Goal: Task Accomplishment & Management: Use online tool/utility

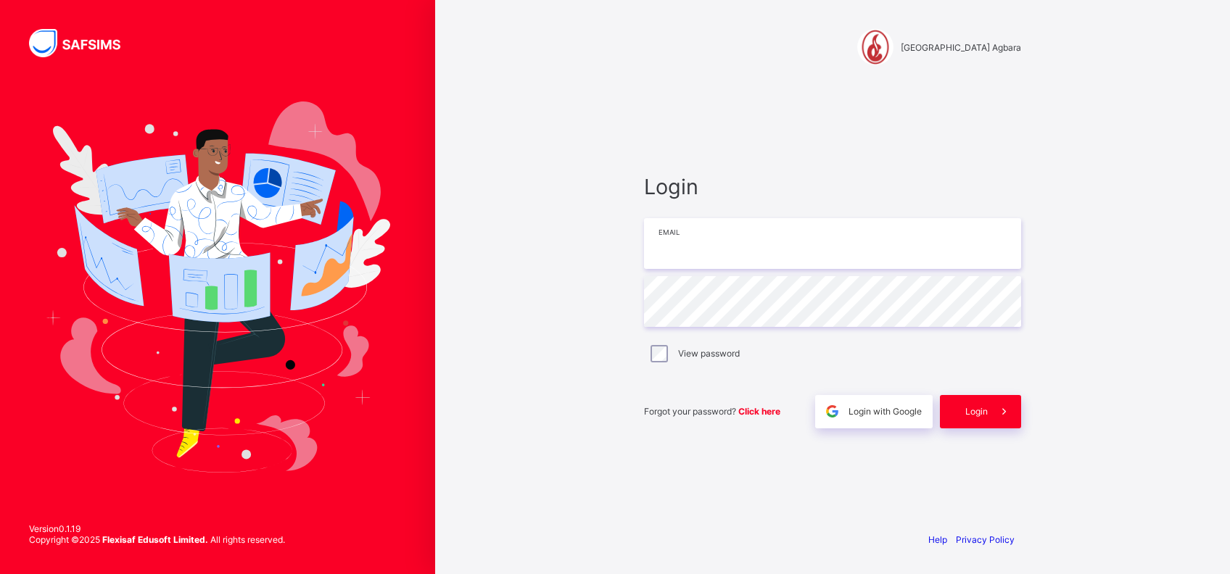
type input "**********"
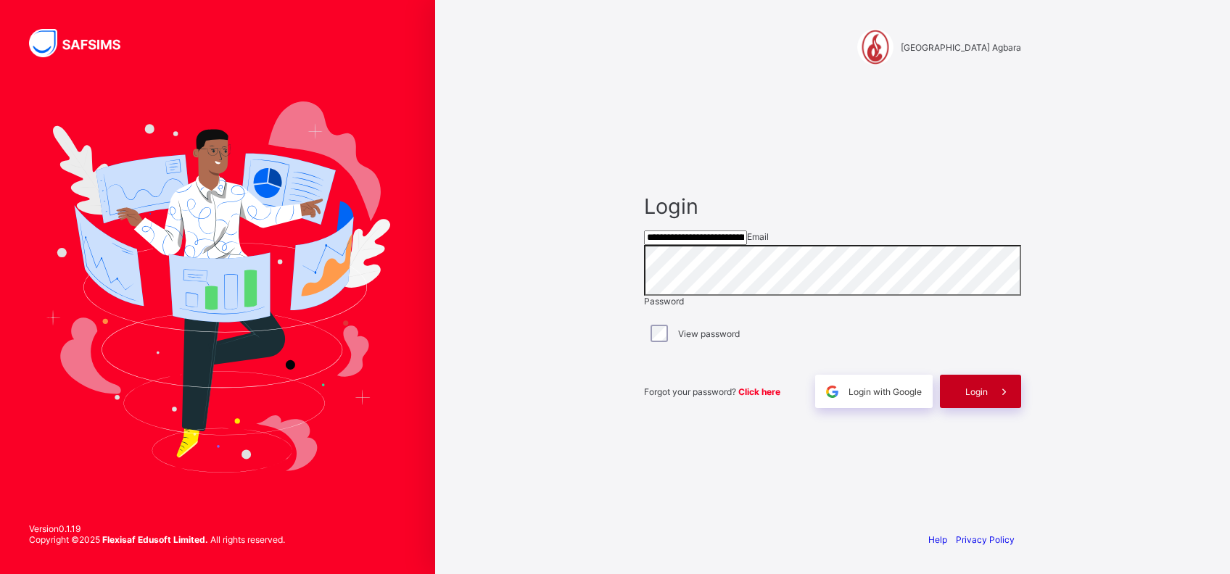
click at [975, 401] on div "Login" at bounding box center [980, 391] width 81 height 33
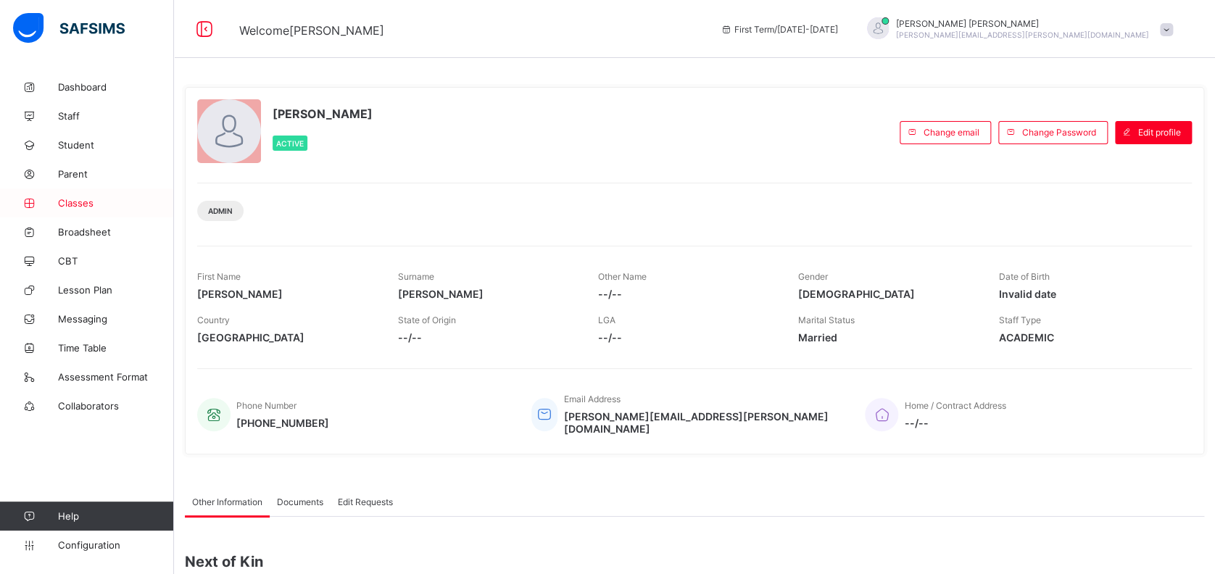
click at [75, 202] on span "Classes" at bounding box center [116, 203] width 116 height 12
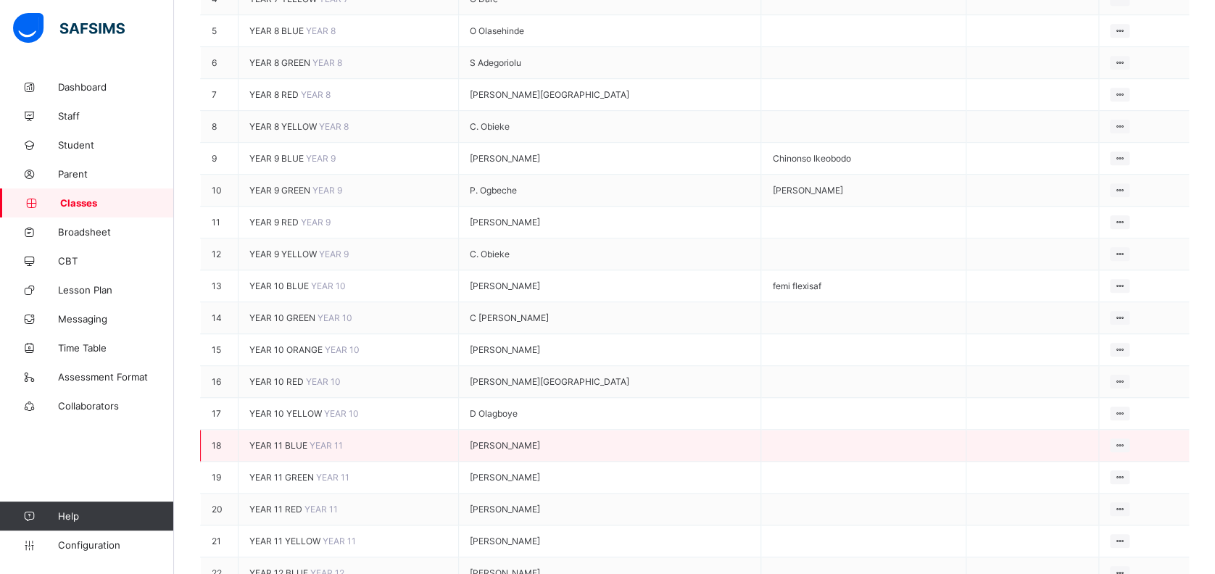
scroll to position [387, 0]
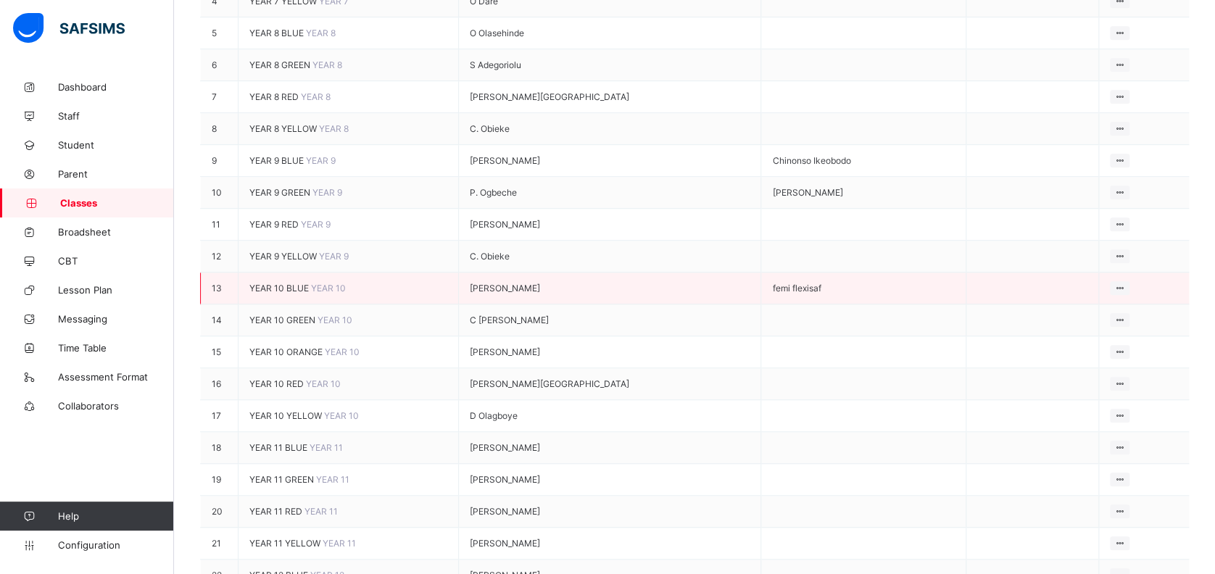
click at [300, 283] on span "YEAR 10 BLUE" at bounding box center [280, 288] width 62 height 11
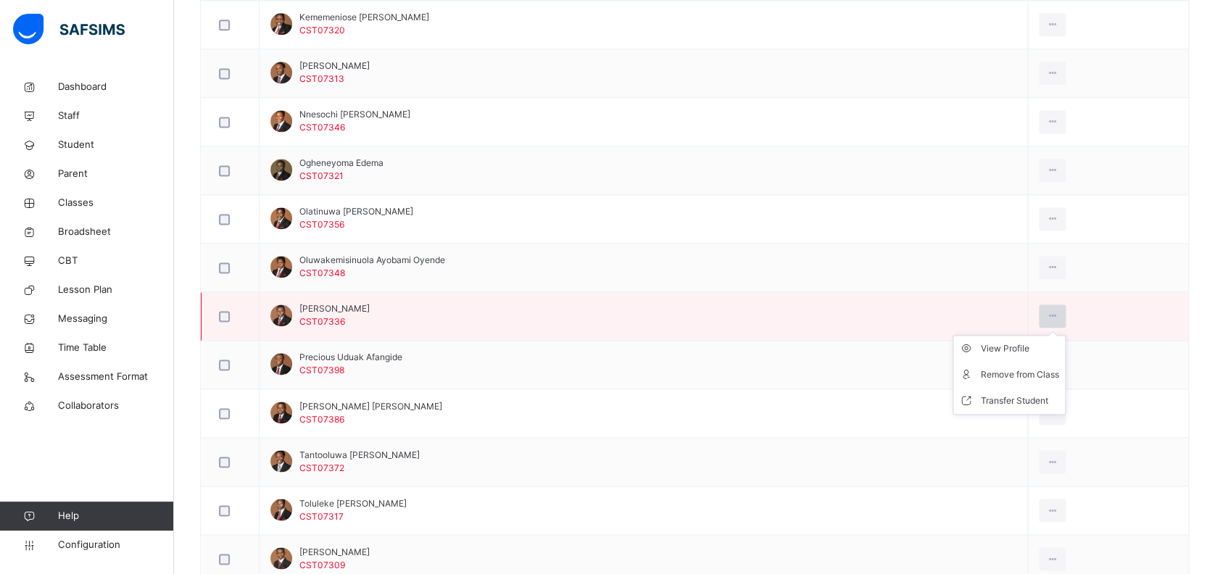
scroll to position [967, 0]
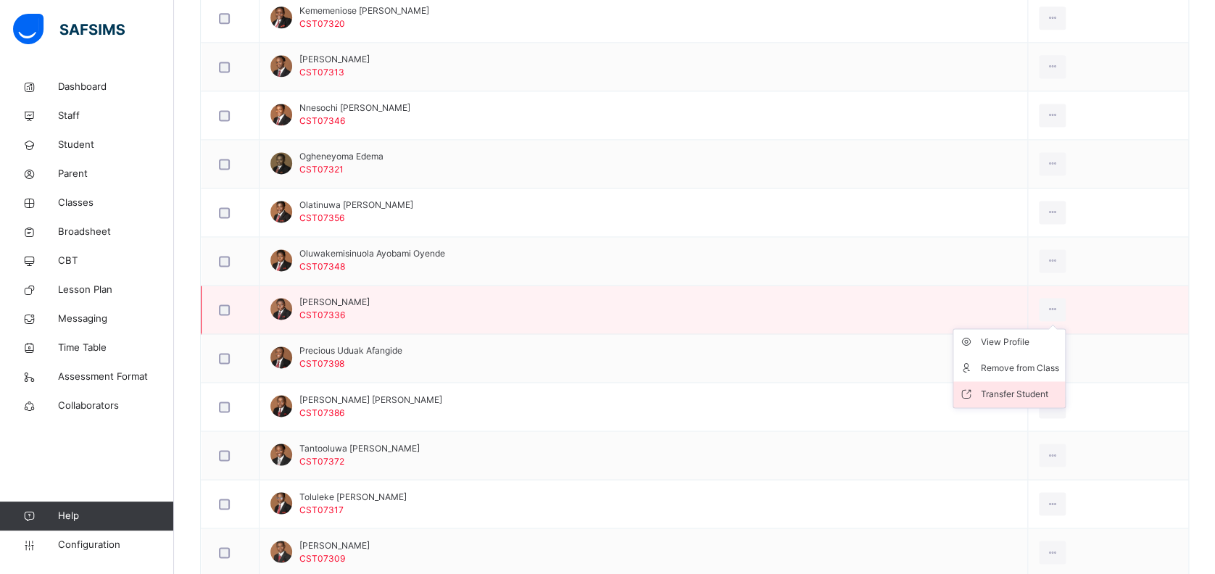
click at [996, 390] on div "Transfer Student" at bounding box center [1020, 394] width 78 height 15
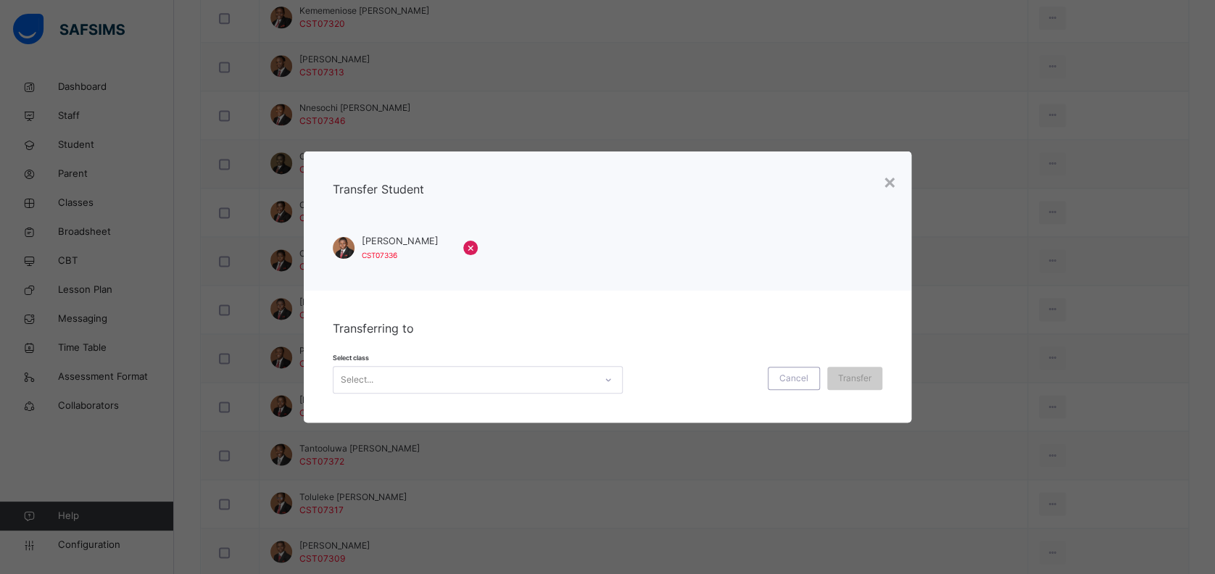
click at [547, 373] on div "Select..." at bounding box center [464, 379] width 261 height 22
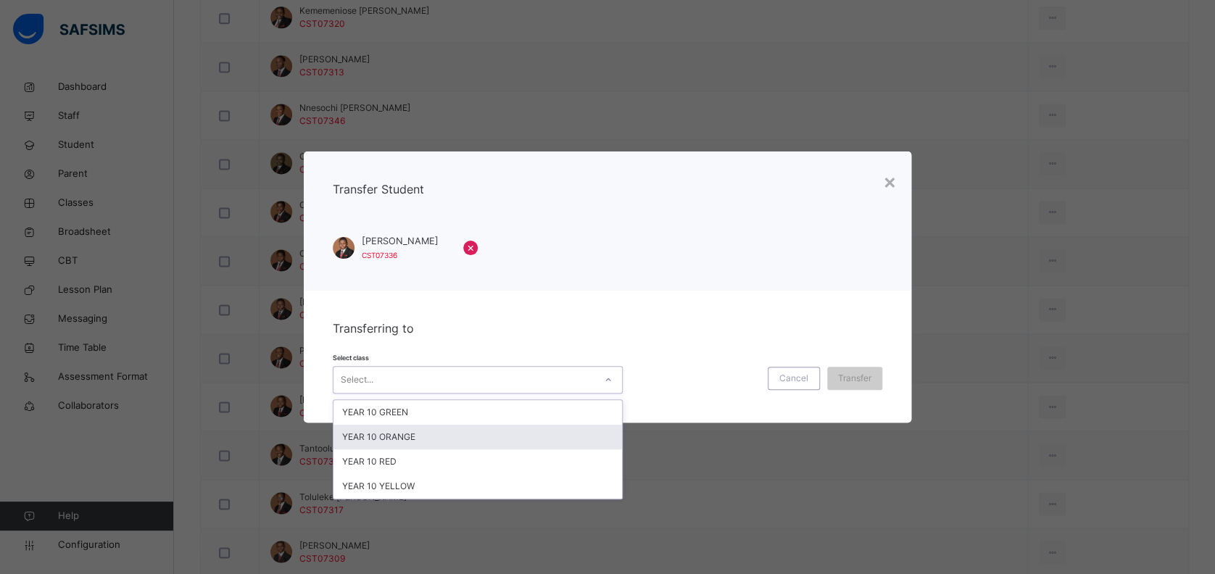
click at [540, 437] on div "YEAR 10 ORANGE" at bounding box center [478, 437] width 289 height 25
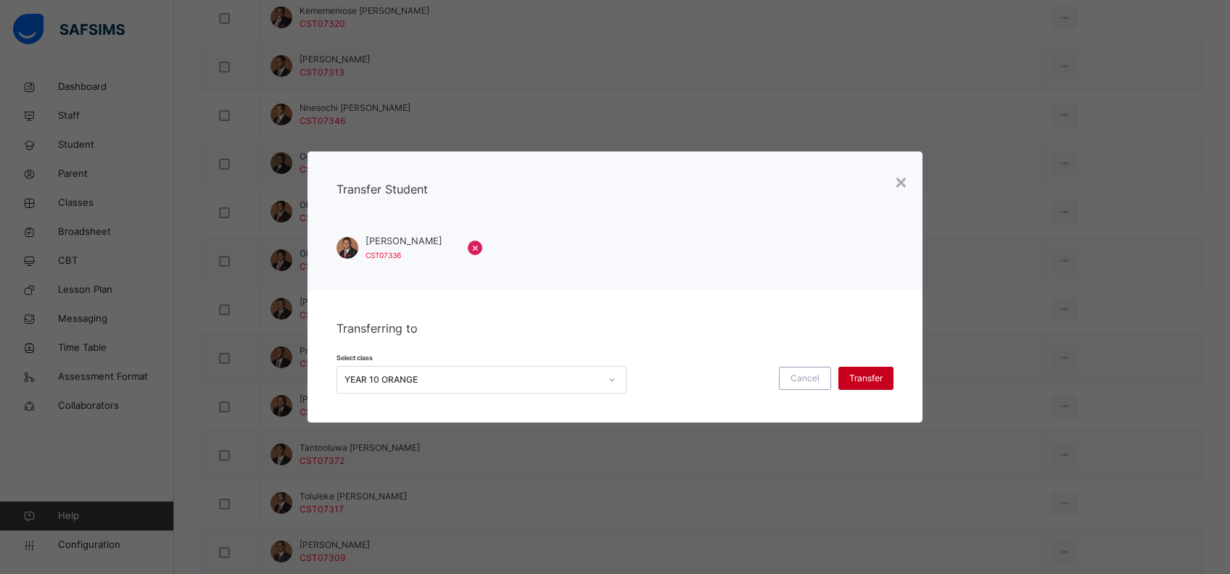
click at [870, 381] on span "Transfer" at bounding box center [865, 378] width 33 height 13
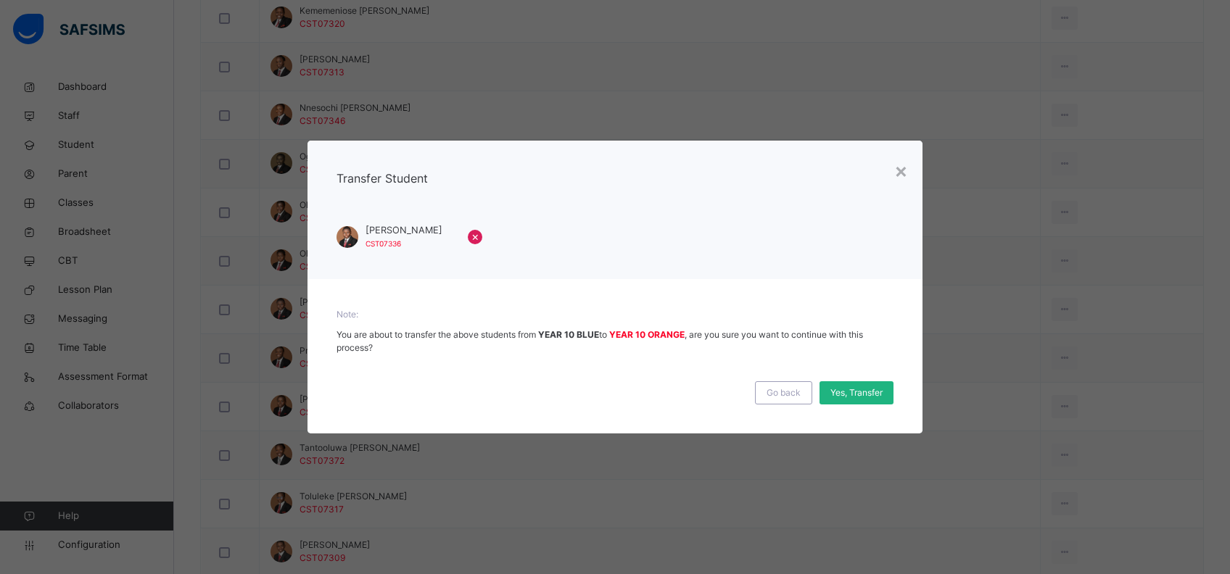
click at [869, 391] on span "Yes, Transfer" at bounding box center [856, 393] width 52 height 13
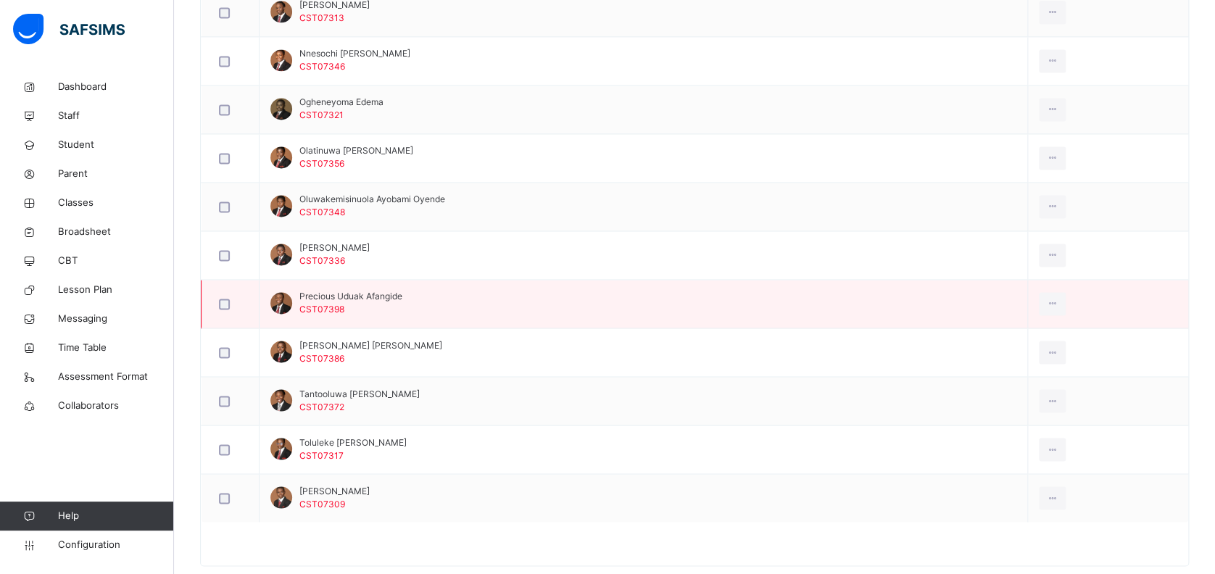
scroll to position [1047, 0]
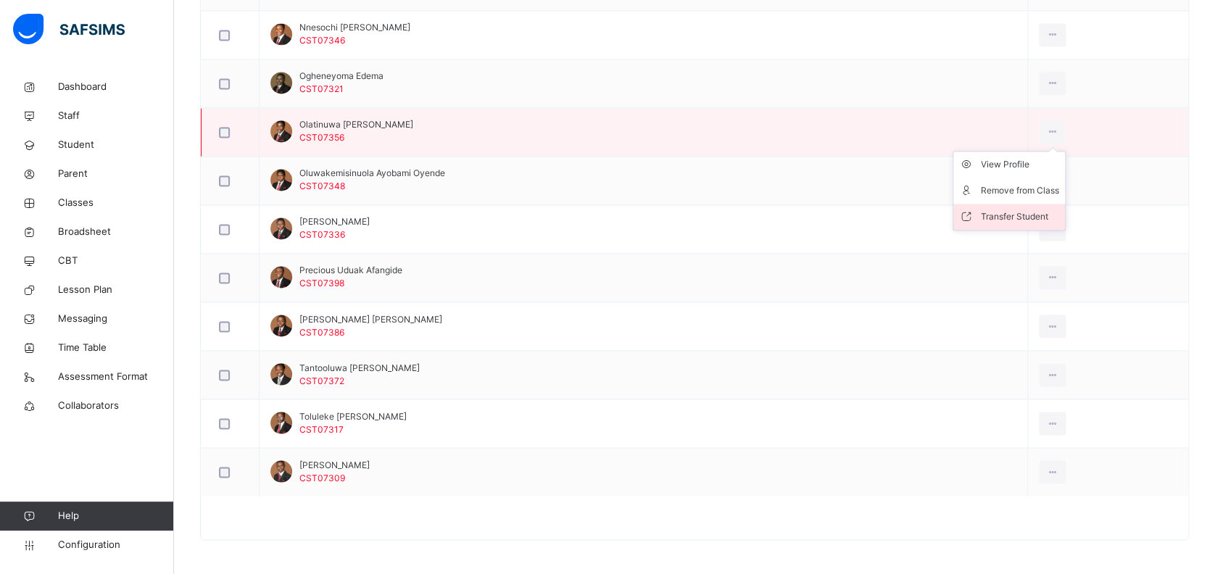
click at [981, 211] on div "Transfer Student" at bounding box center [1020, 217] width 78 height 15
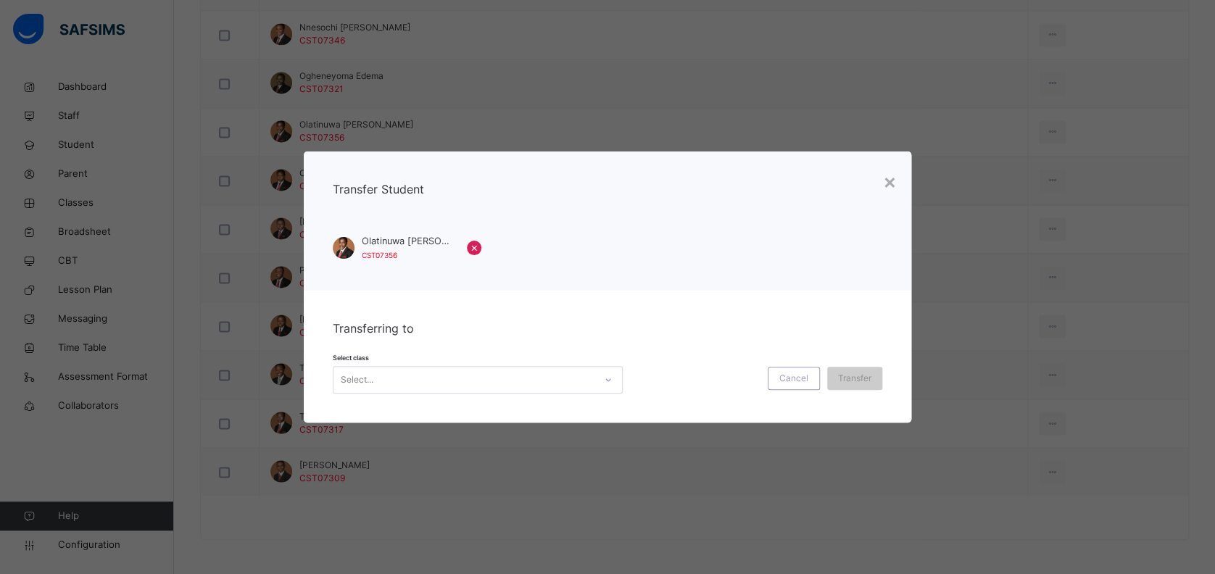
click at [553, 380] on div "Select..." at bounding box center [464, 379] width 261 height 22
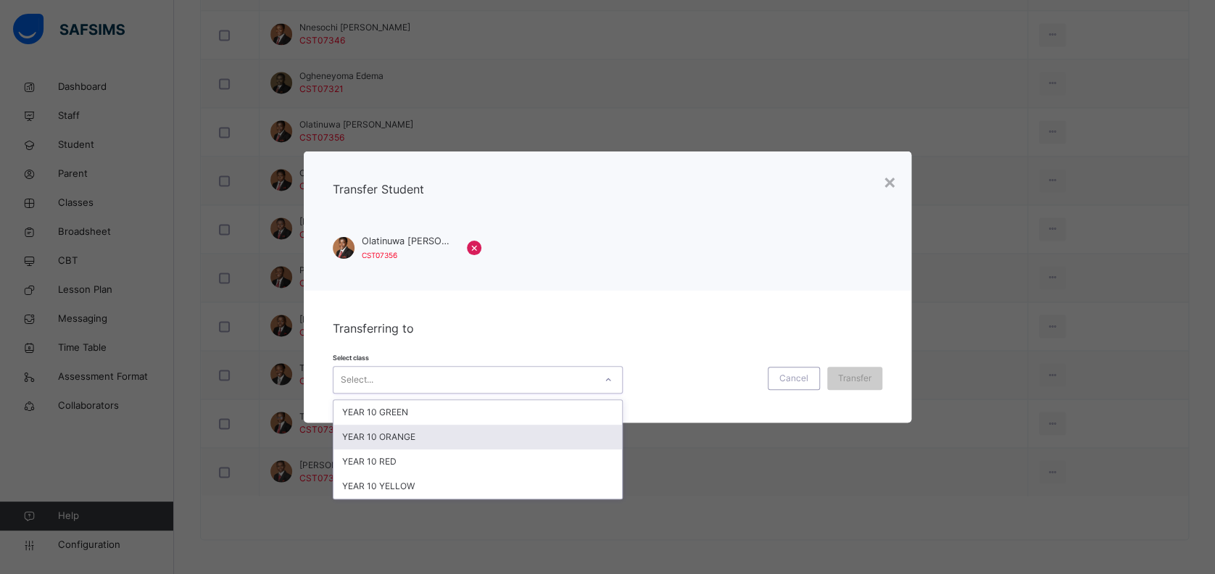
click at [544, 435] on div "YEAR 10 ORANGE" at bounding box center [478, 437] width 289 height 25
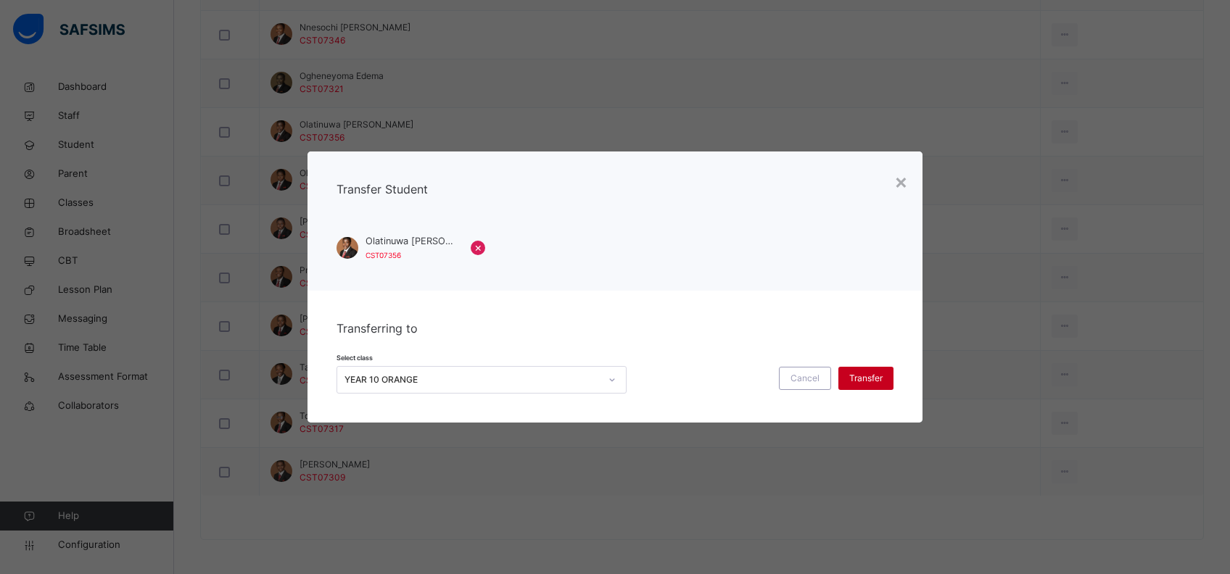
click at [870, 374] on span "Transfer" at bounding box center [865, 378] width 33 height 13
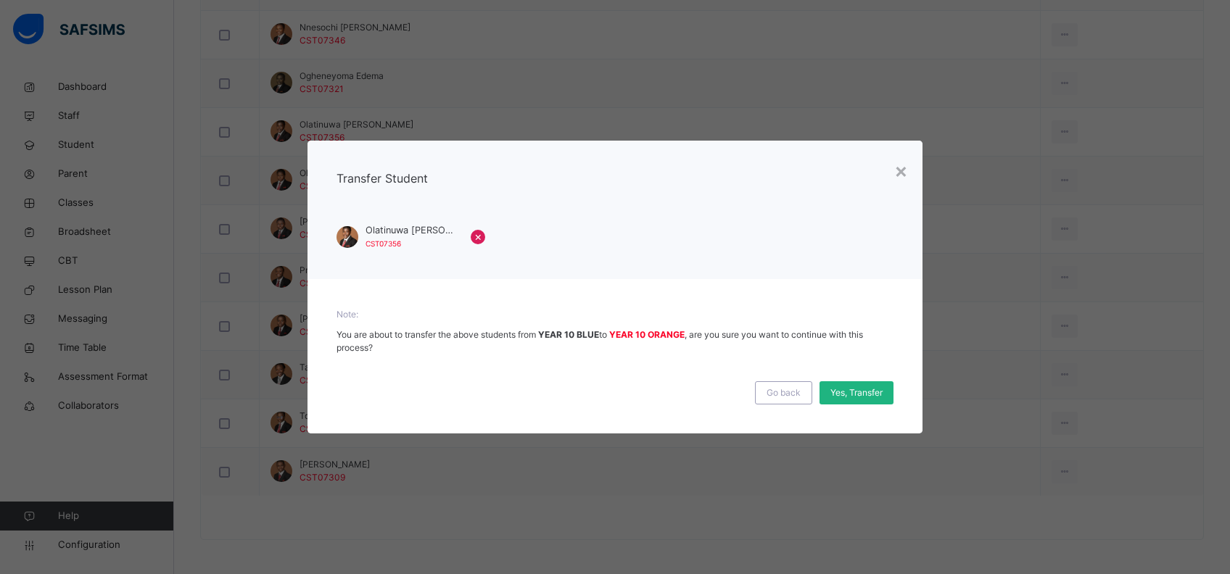
click at [866, 389] on span "Yes, Transfer" at bounding box center [856, 393] width 52 height 13
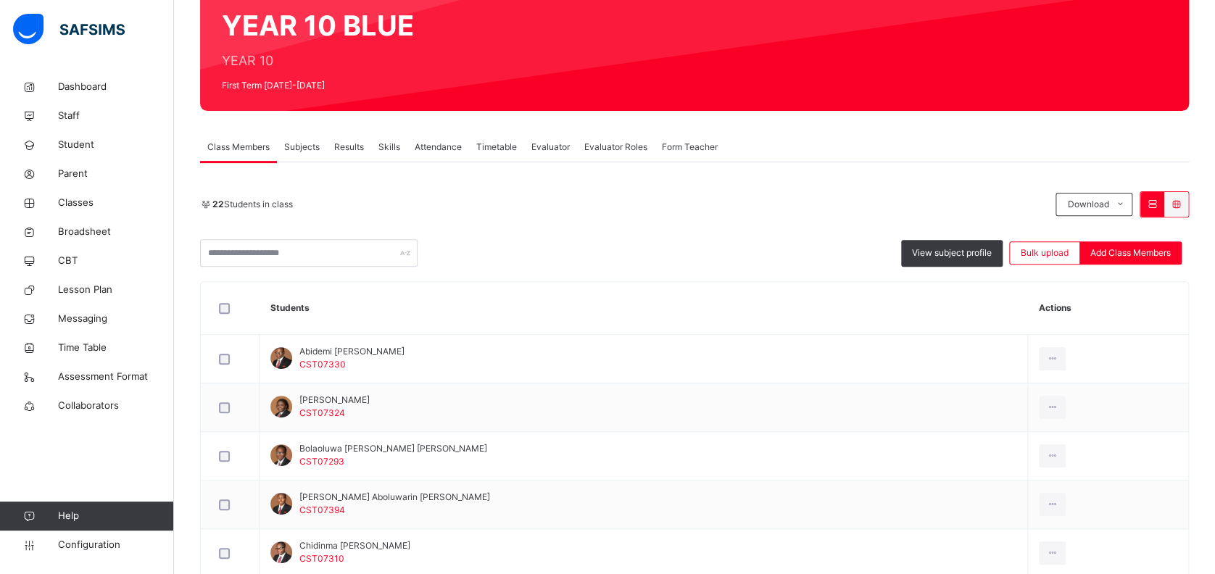
scroll to position [80, 0]
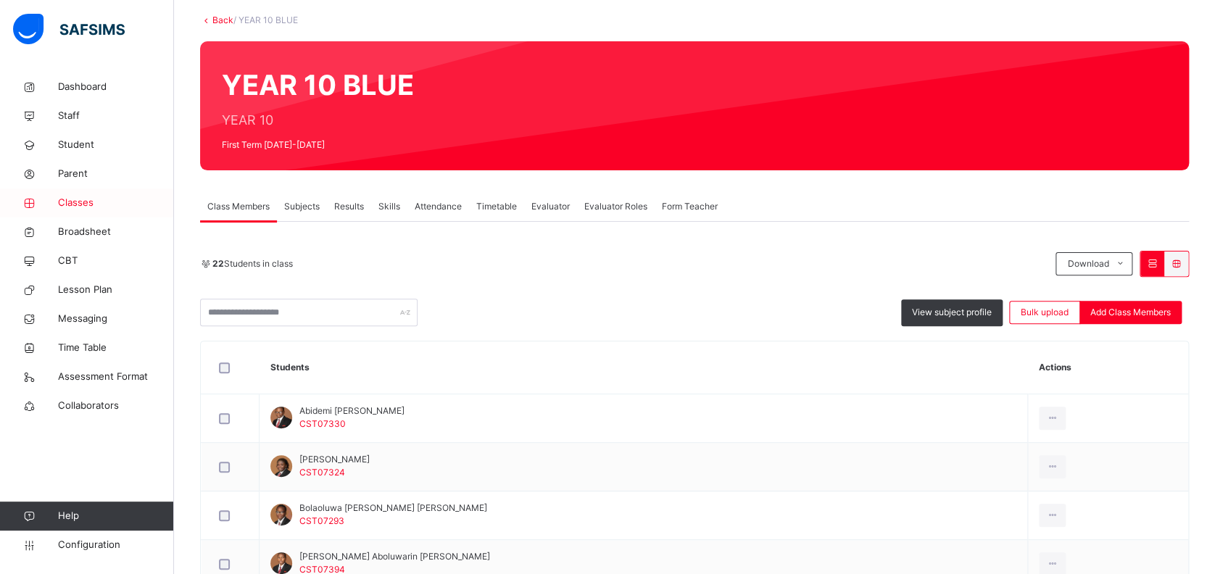
click at [70, 203] on span "Classes" at bounding box center [116, 203] width 116 height 15
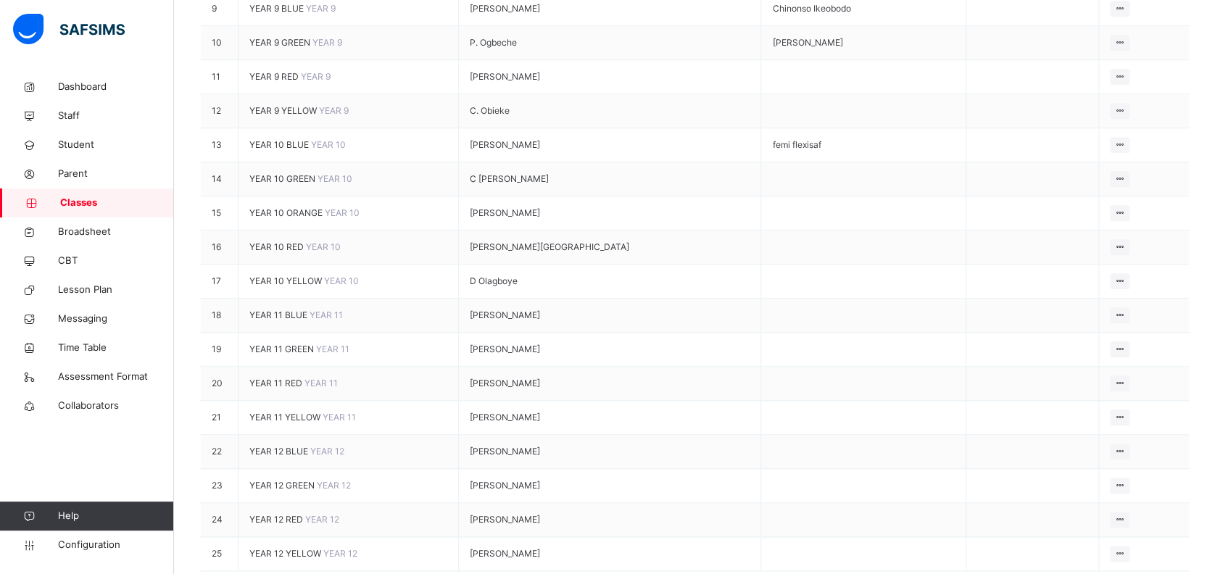
scroll to position [580, 0]
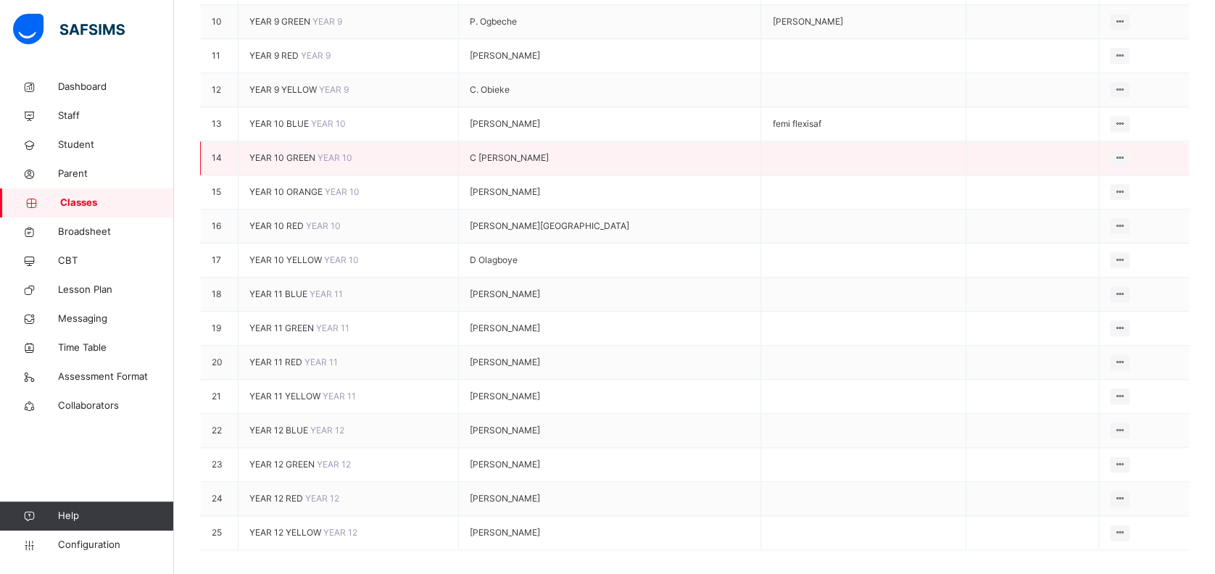
click at [292, 163] on span "YEAR 10 GREEN" at bounding box center [283, 157] width 68 height 11
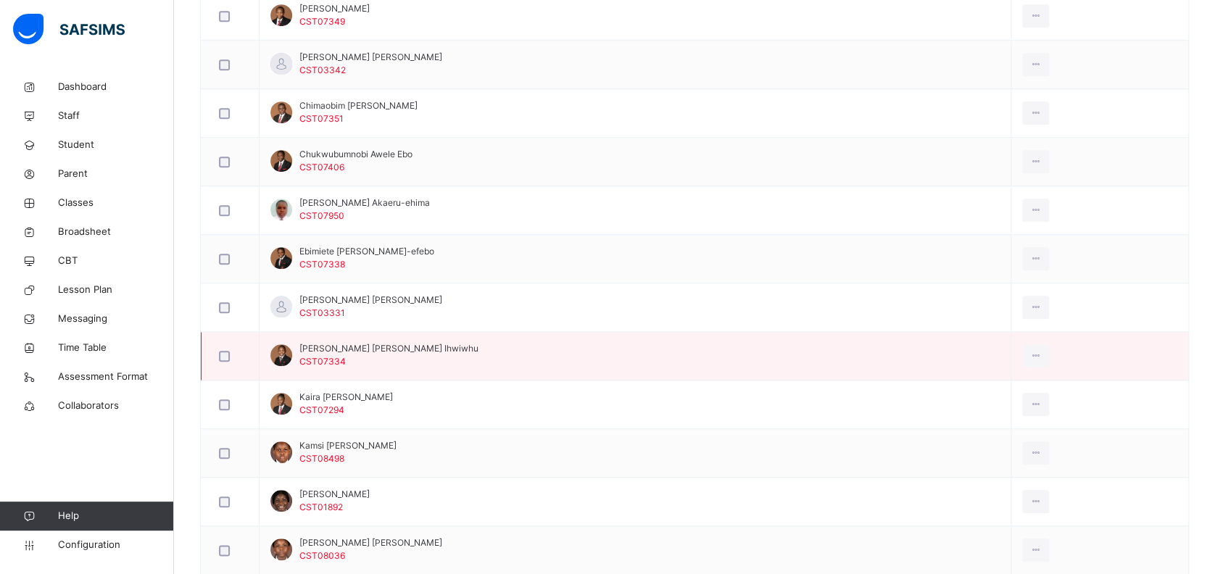
scroll to position [387, 0]
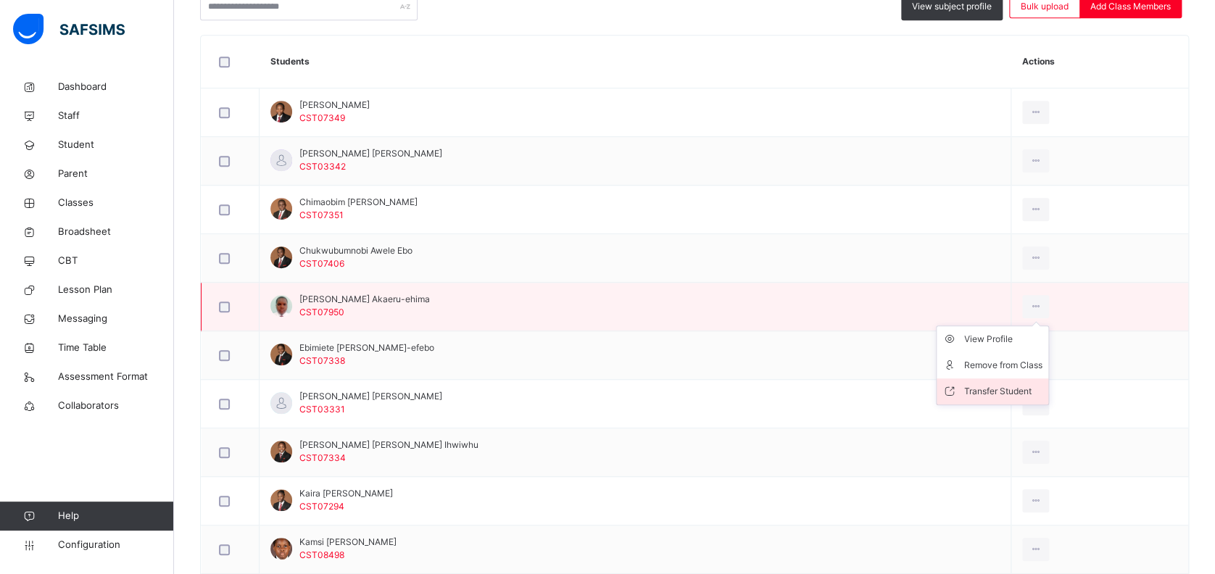
click at [992, 390] on div "Transfer Student" at bounding box center [1004, 391] width 78 height 15
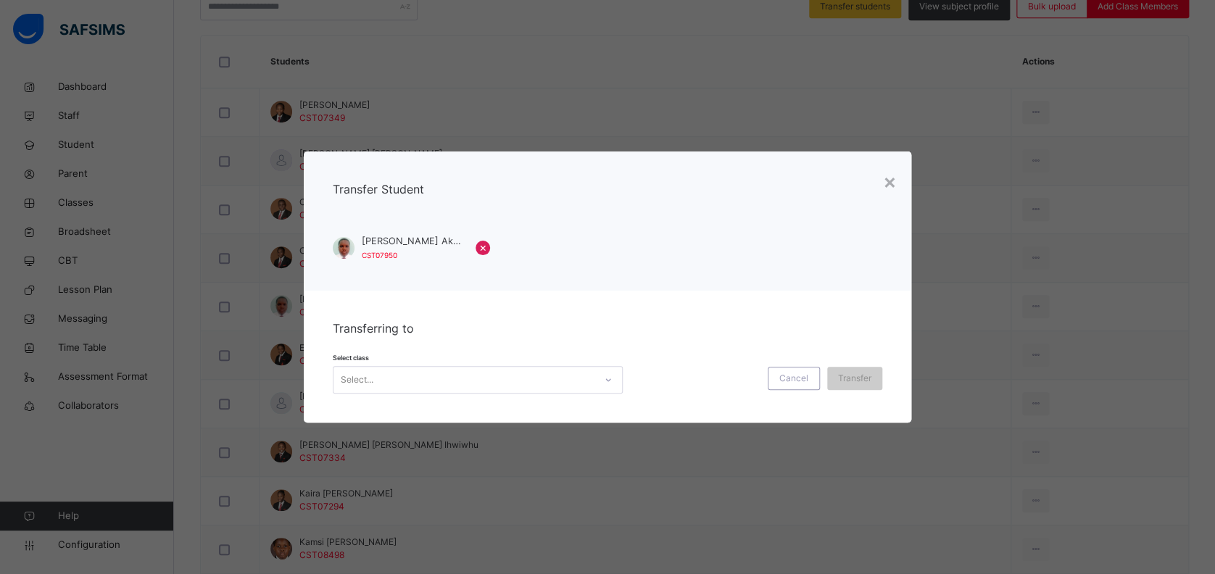
click at [525, 375] on div "Select..." at bounding box center [464, 379] width 261 height 22
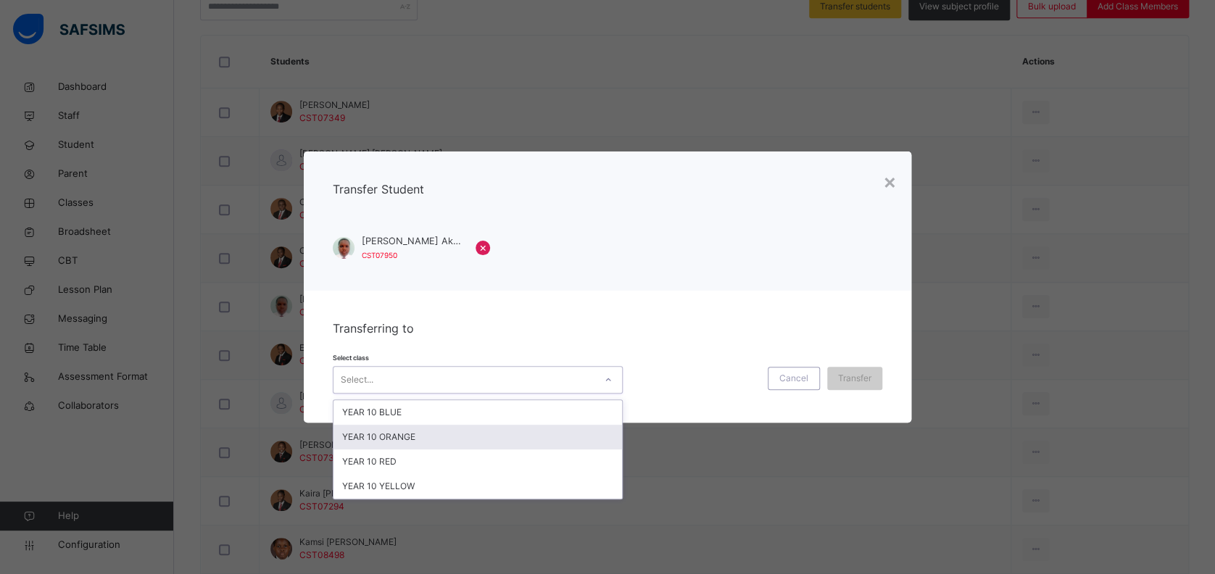
click at [559, 436] on div "YEAR 10 ORANGE" at bounding box center [478, 437] width 289 height 25
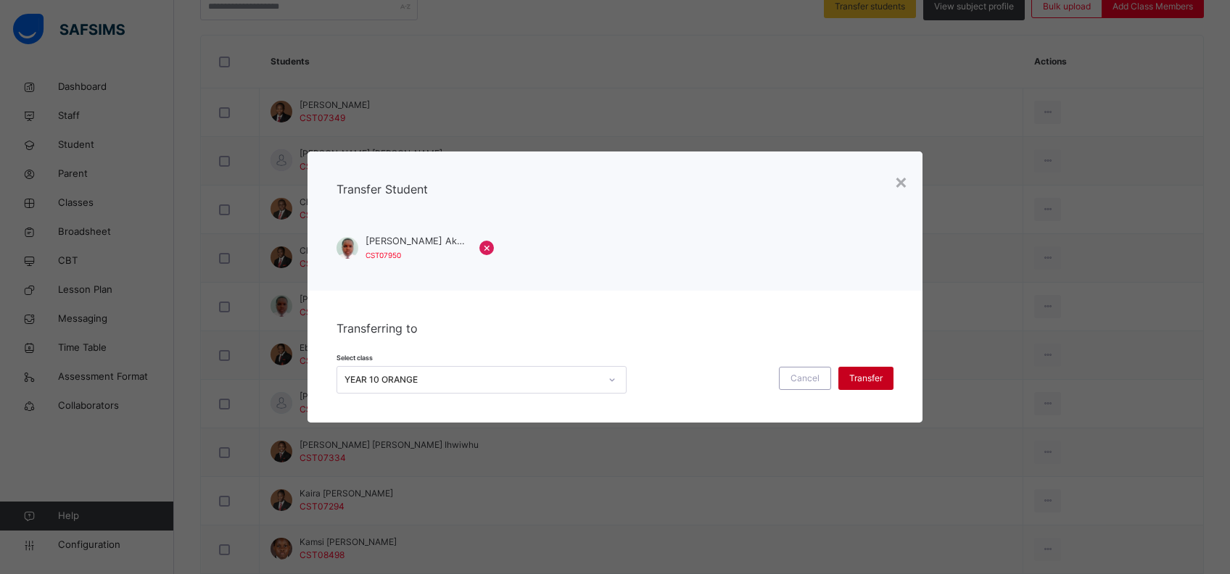
click at [866, 381] on span "Transfer" at bounding box center [865, 378] width 33 height 13
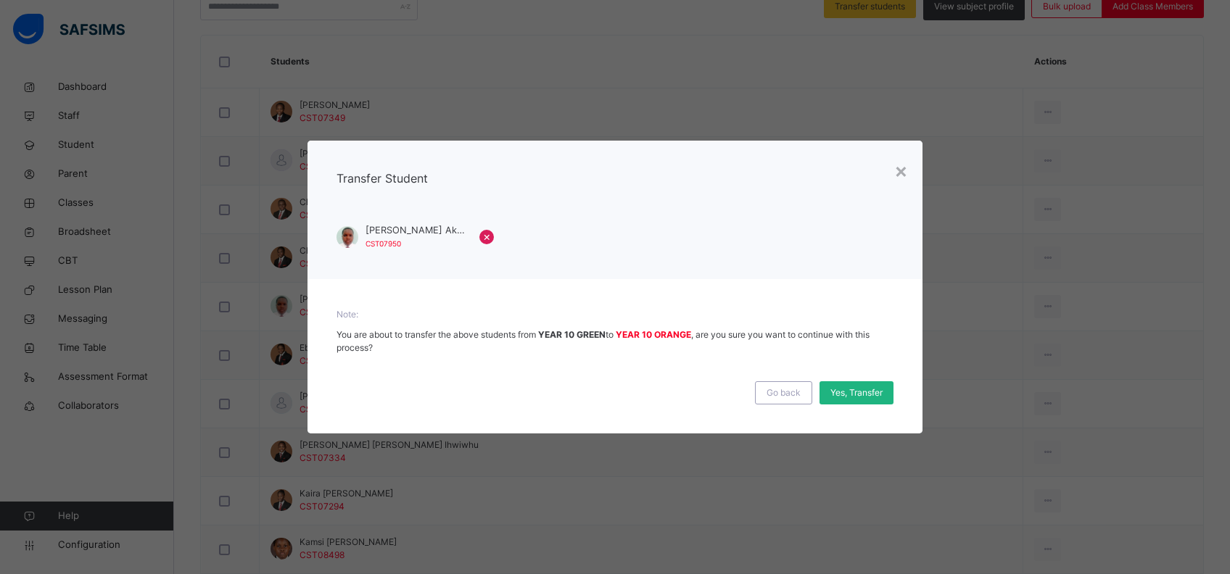
click at [862, 384] on div "Yes, Transfer" at bounding box center [856, 392] width 74 height 23
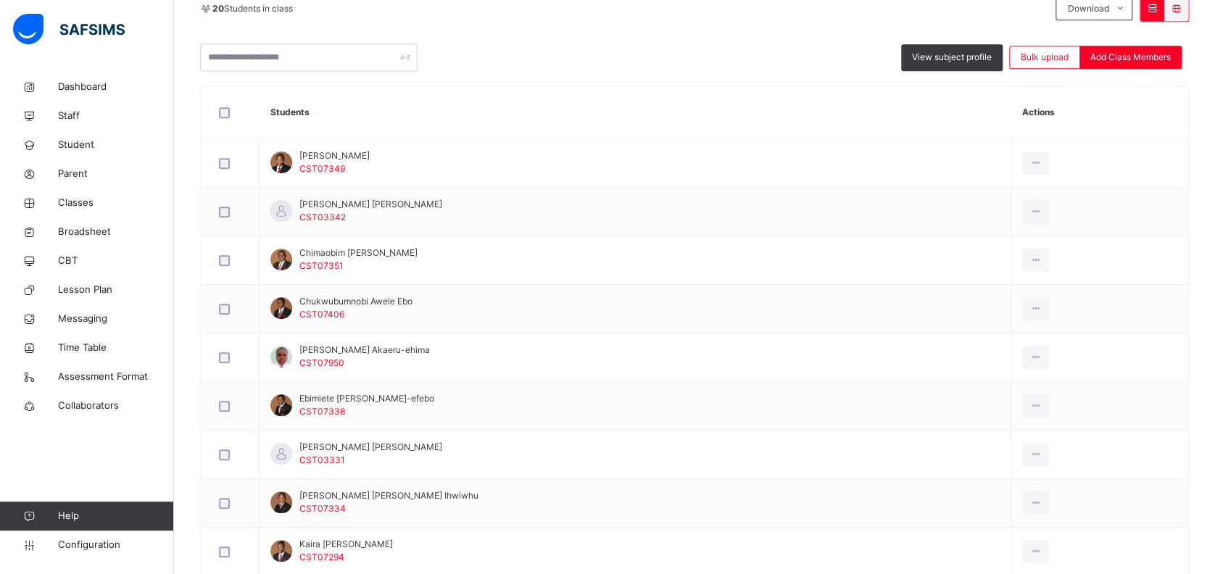
scroll to position [0, 0]
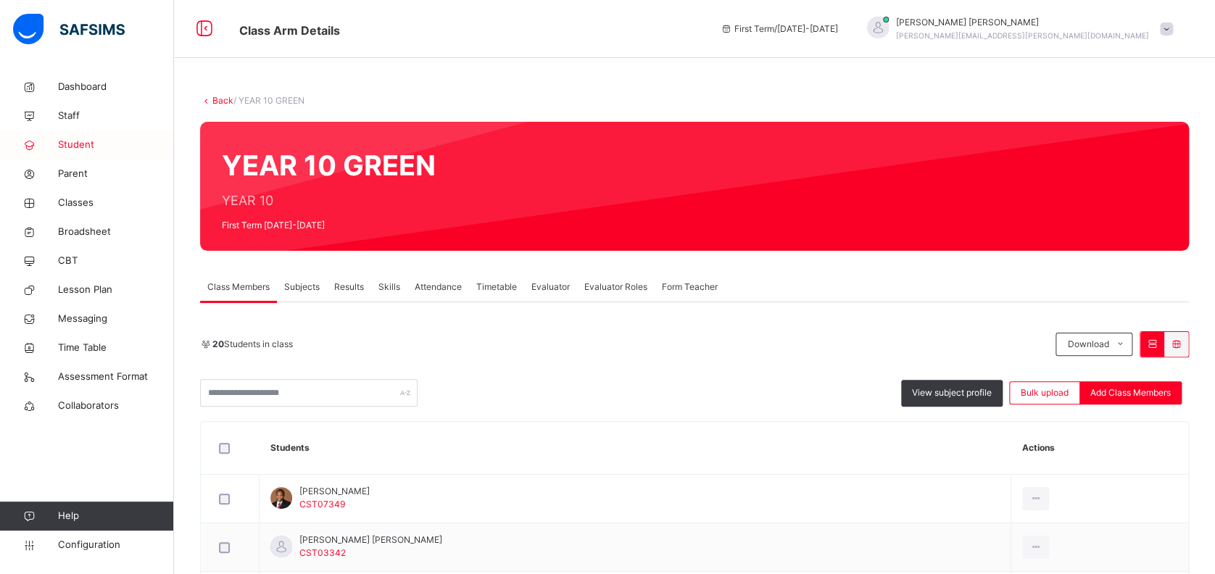
drag, startPoint x: 75, startPoint y: 144, endPoint x: 91, endPoint y: 157, distance: 20.6
click at [75, 144] on span "Student" at bounding box center [116, 145] width 116 height 15
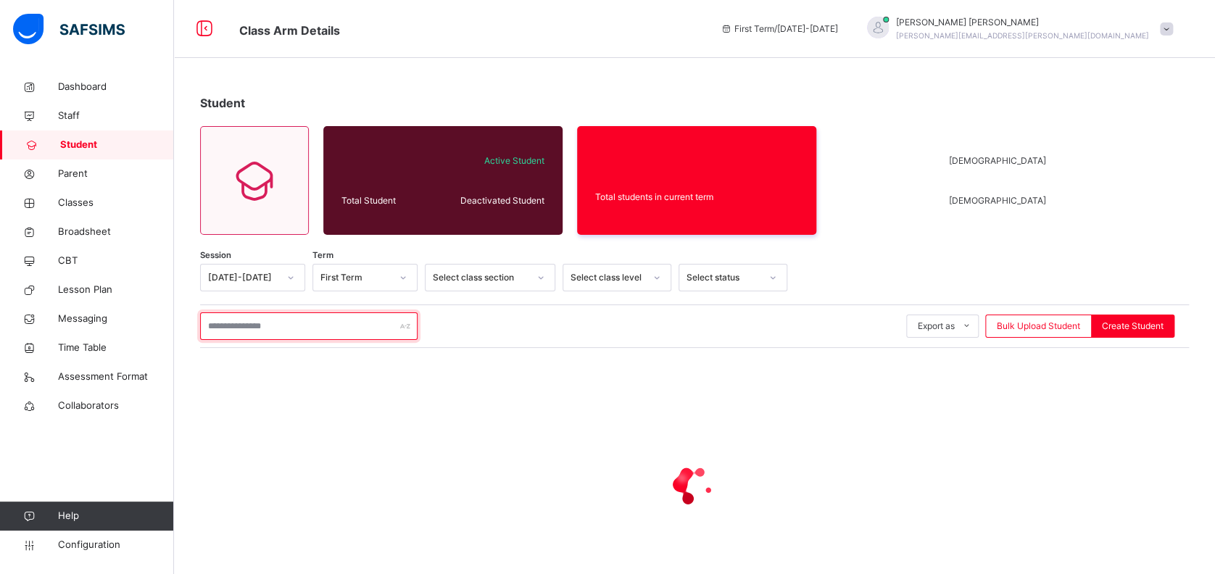
click at [310, 332] on input "text" at bounding box center [309, 327] width 218 height 28
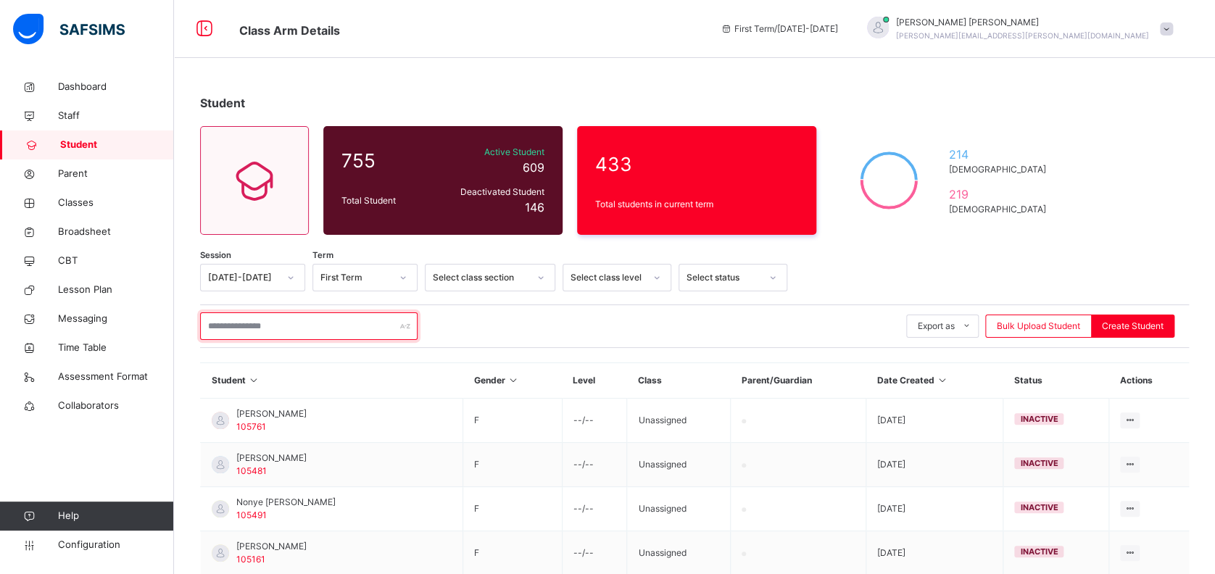
paste input "**********"
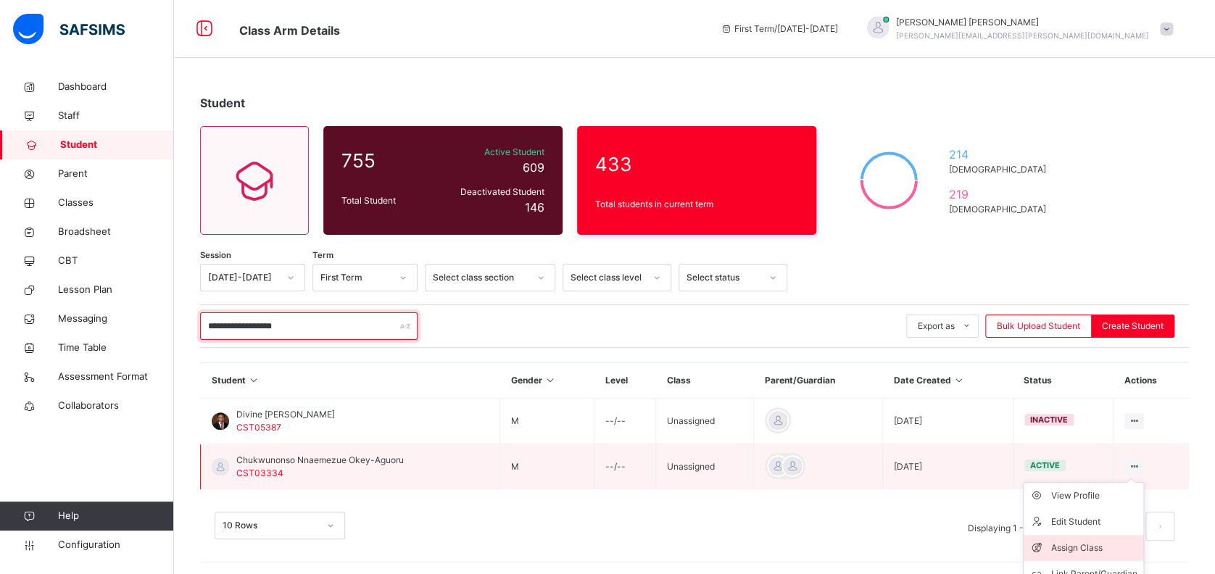
type input "**********"
click at [1107, 551] on div "Assign Class" at bounding box center [1095, 548] width 86 height 15
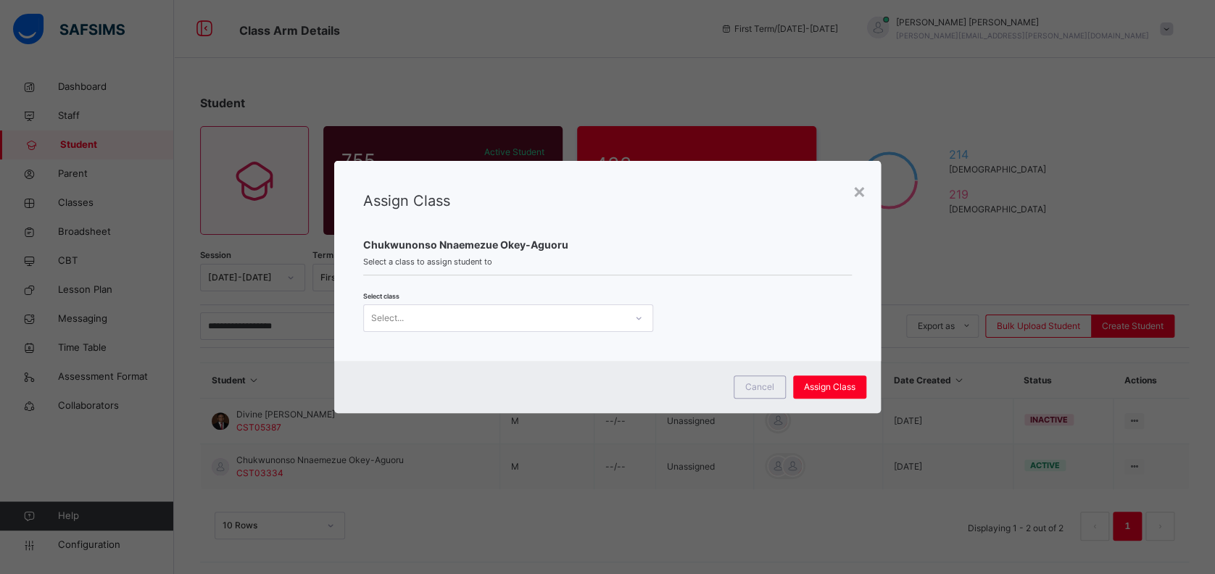
click at [512, 314] on div "Select..." at bounding box center [494, 318] width 261 height 22
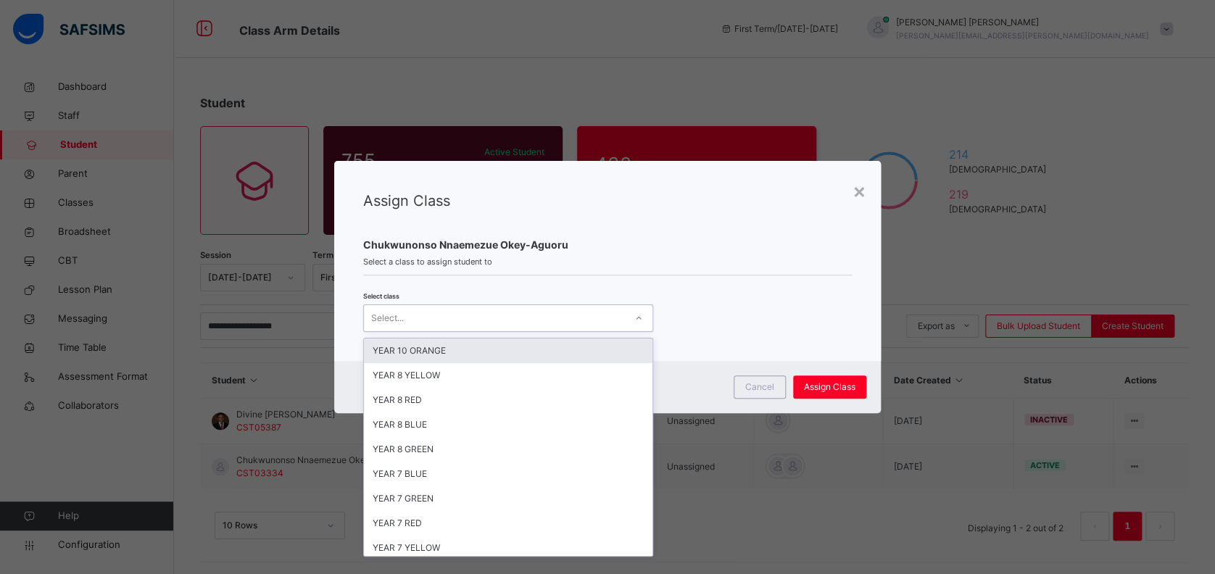
click at [480, 352] on div "YEAR 10 ORANGE" at bounding box center [508, 351] width 289 height 25
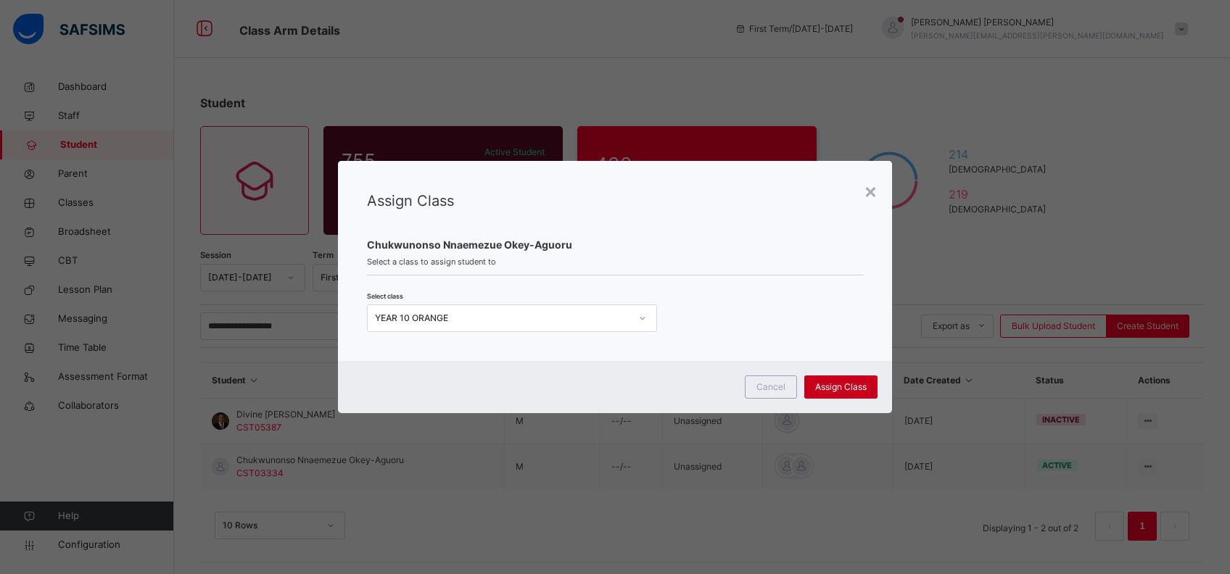
click at [828, 387] on span "Assign Class" at bounding box center [840, 387] width 51 height 13
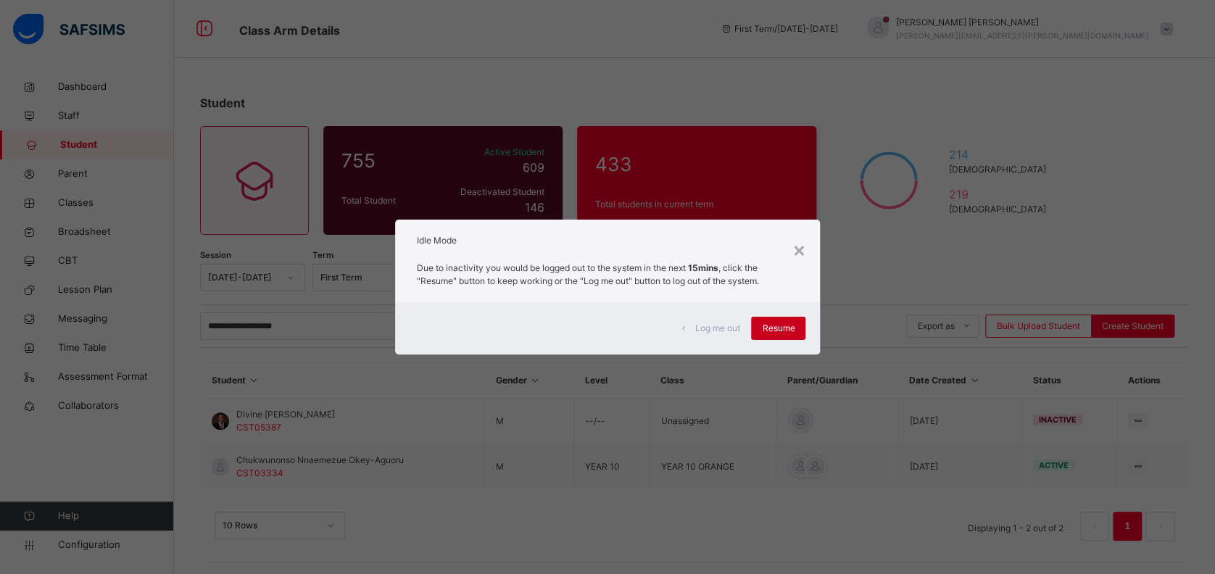
click at [760, 324] on div "Resume" at bounding box center [778, 328] width 54 height 23
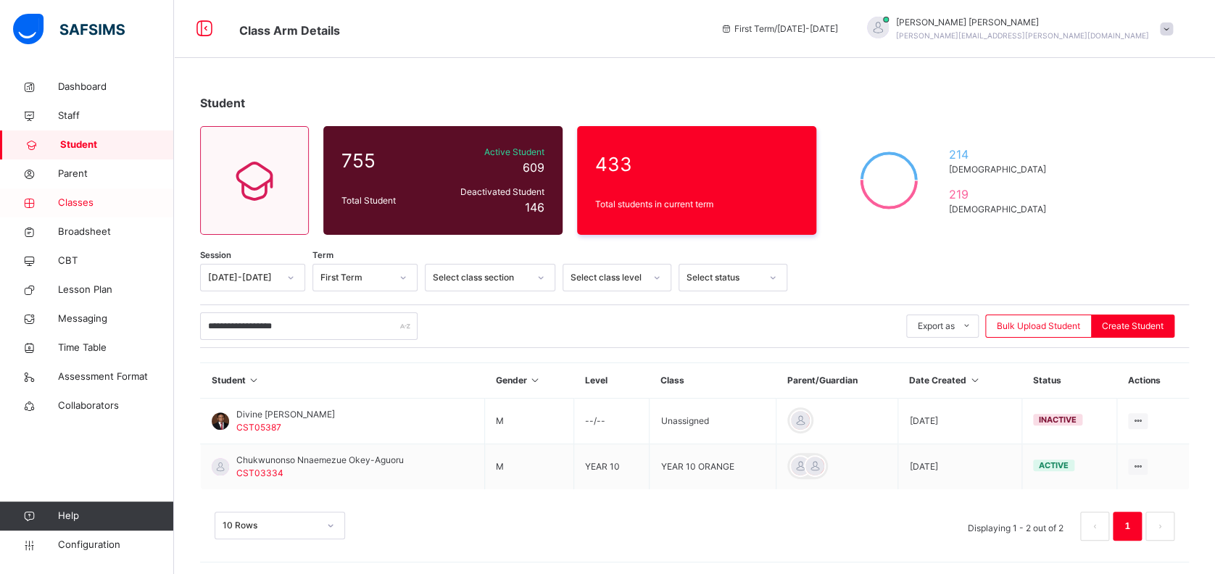
click at [81, 205] on span "Classes" at bounding box center [116, 203] width 116 height 15
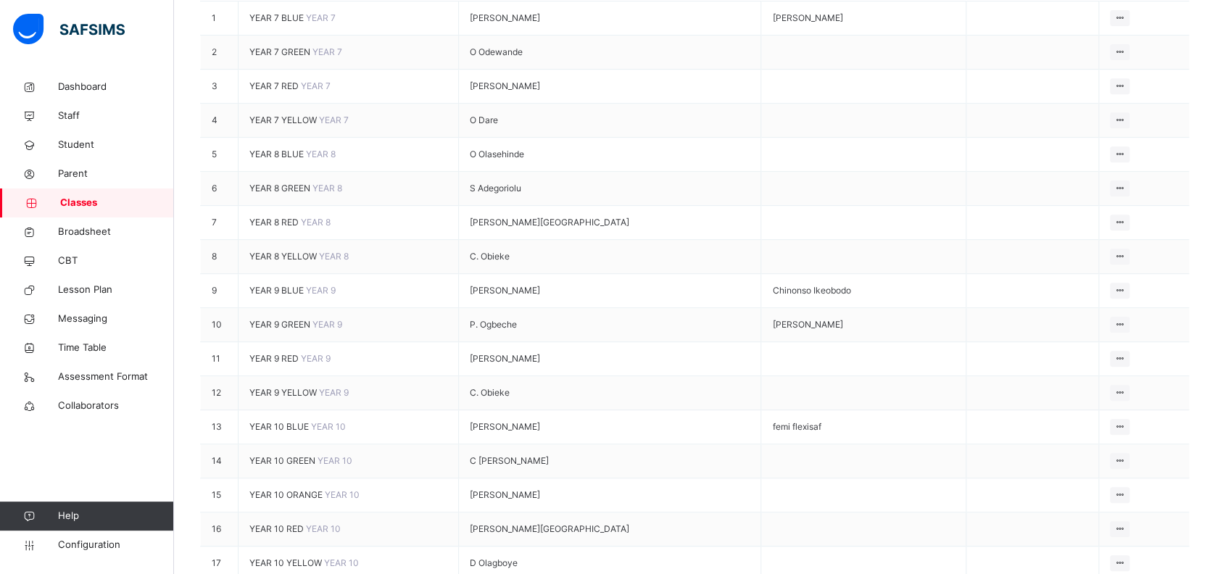
scroll to position [580, 0]
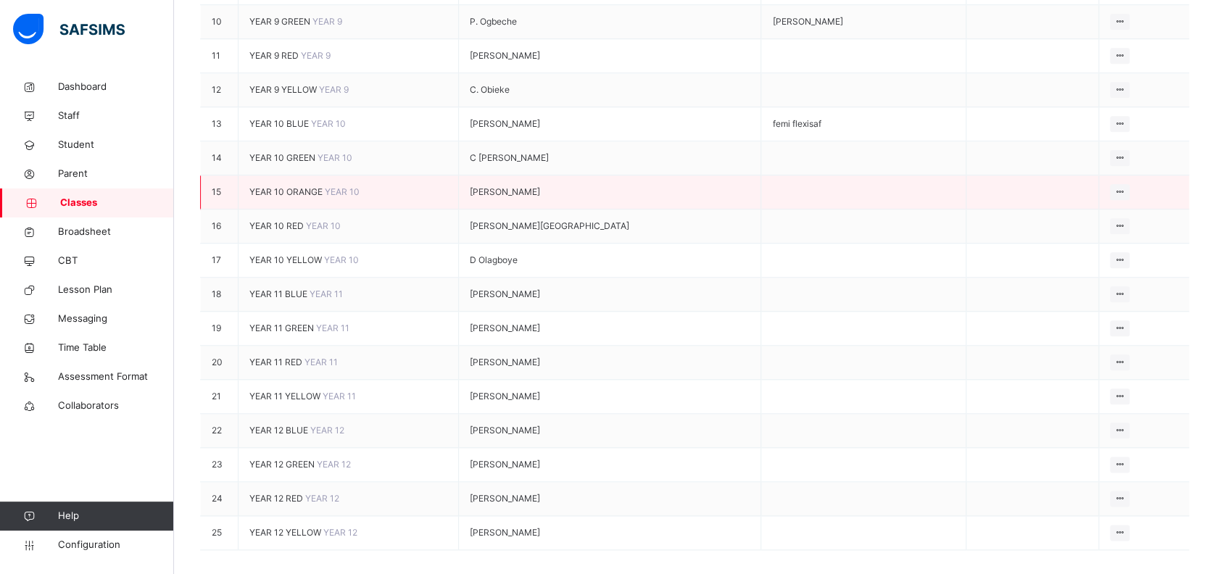
click at [294, 197] on span "YEAR 10 ORANGE" at bounding box center [286, 191] width 75 height 11
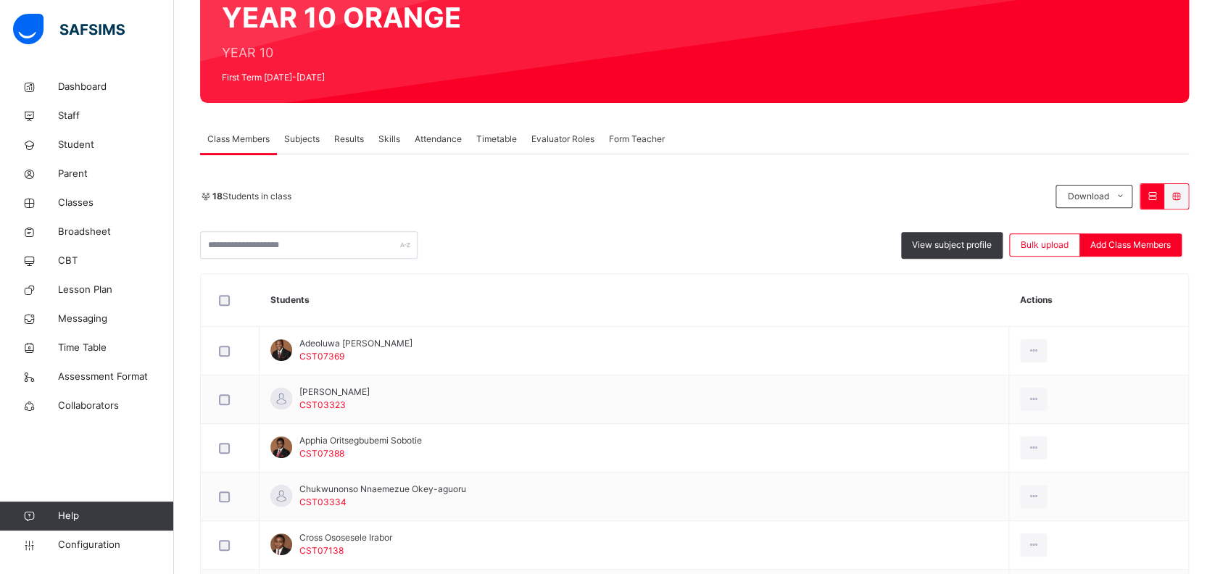
scroll to position [96, 0]
